Goal: Communication & Community: Answer question/provide support

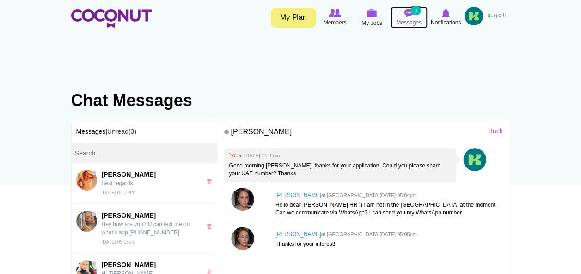
click at [412, 13] on small "3" at bounding box center [415, 10] width 10 height 9
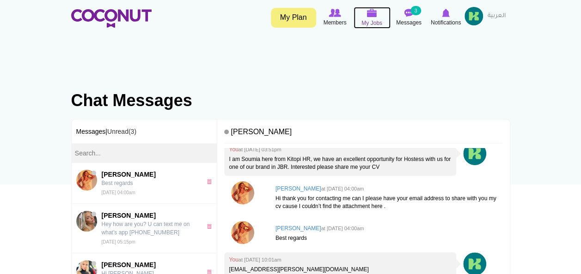
click at [375, 15] on img at bounding box center [372, 13] width 10 height 8
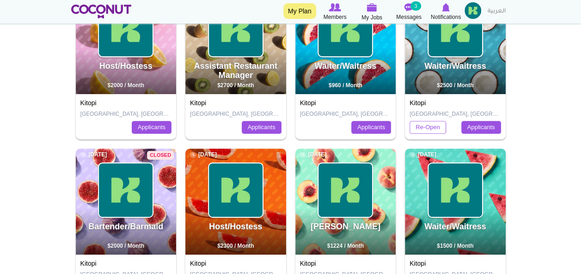
scroll to position [154, 0]
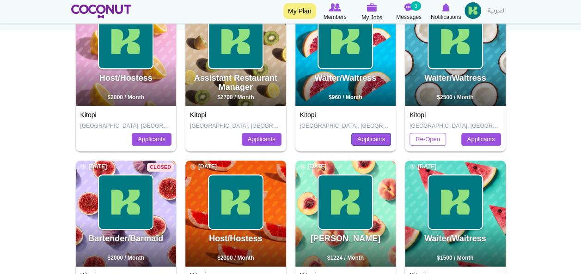
click at [365, 137] on link "Applicants" at bounding box center [371, 139] width 40 height 13
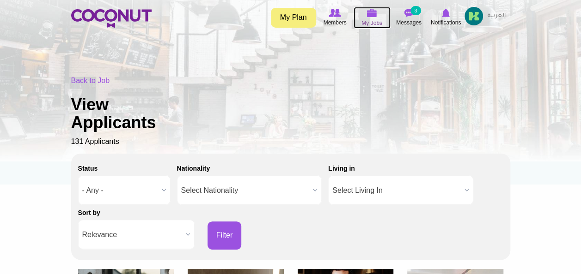
click at [368, 13] on img at bounding box center [372, 13] width 10 height 8
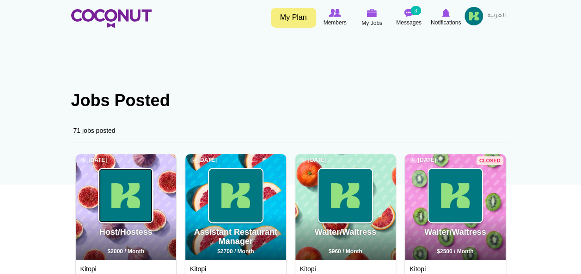
click at [121, 180] on img at bounding box center [126, 196] width 54 height 54
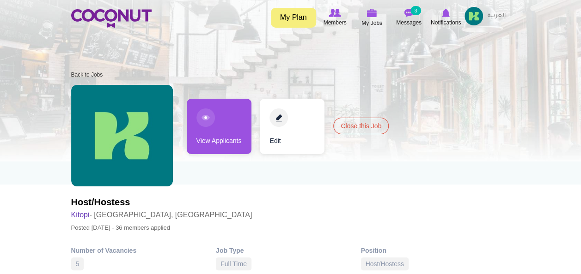
click at [219, 126] on link "View Applicants" at bounding box center [219, 126] width 65 height 55
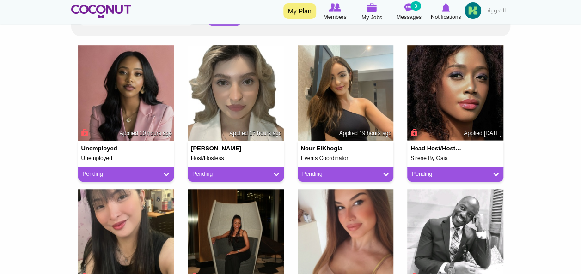
scroll to position [219, 0]
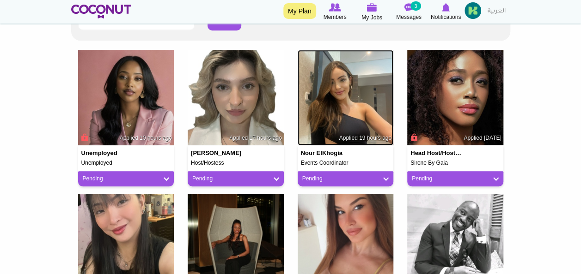
click at [346, 86] on img at bounding box center [346, 98] width 96 height 96
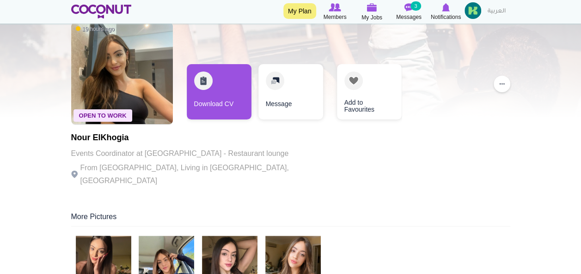
scroll to position [34, 0]
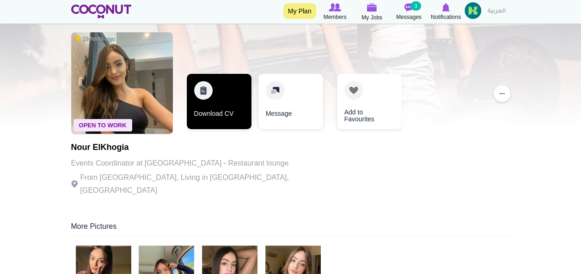
click at [233, 97] on link "Download CV" at bounding box center [219, 101] width 65 height 55
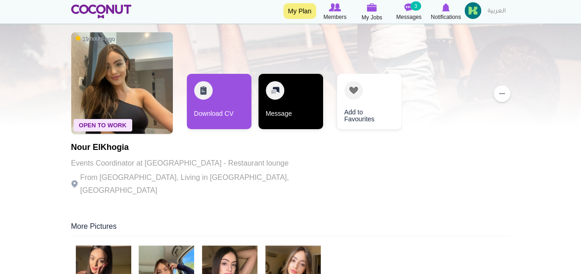
click at [291, 93] on link "Message" at bounding box center [290, 101] width 65 height 55
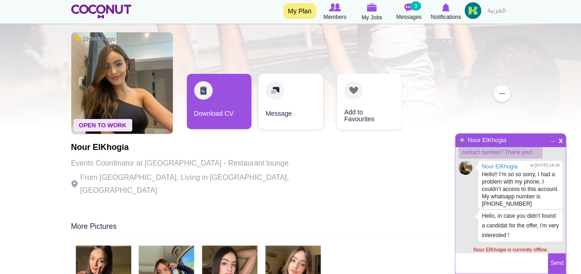
scroll to position [49, 0]
click at [494, 262] on textarea at bounding box center [501, 264] width 92 height 20
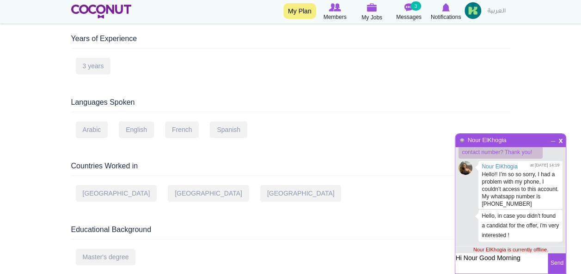
scroll to position [373, 0]
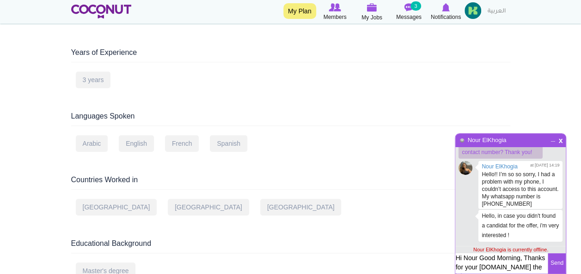
type textarea "Hi Nour Good Morning, Thanks for your interest.in the job post."
click at [554, 261] on button "Send" at bounding box center [556, 264] width 18 height 20
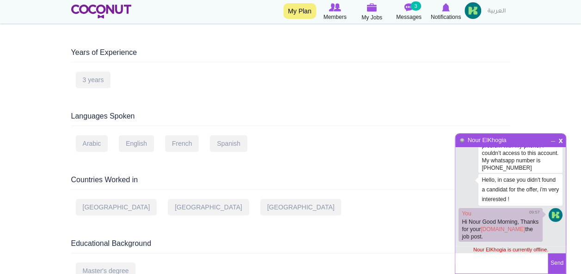
scroll to position [77, 0]
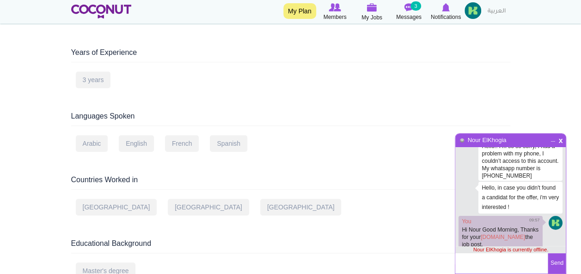
click at [474, 267] on textarea at bounding box center [501, 264] width 92 height 20
type textarea "Let me know your mobile number to reach you"
click at [551, 262] on button "Send" at bounding box center [556, 264] width 18 height 20
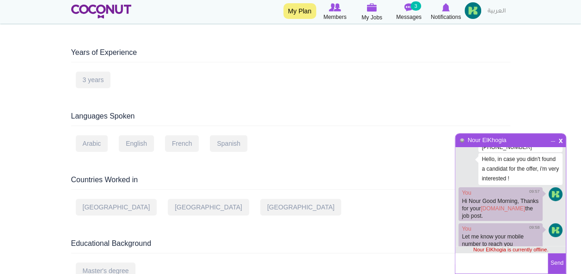
scroll to position [105, 0]
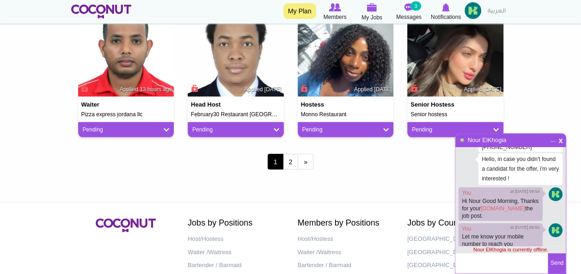
scroll to position [105, 0]
click at [471, 48] on img at bounding box center [455, 48] width 96 height 96
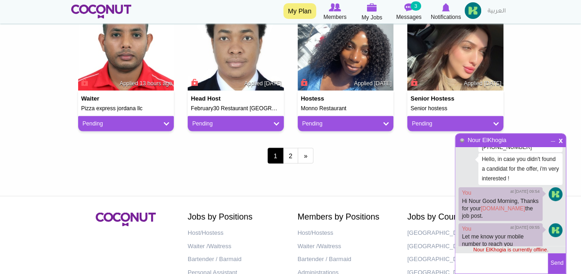
scroll to position [105, 0]
click at [288, 152] on link "2" at bounding box center [291, 156] width 16 height 16
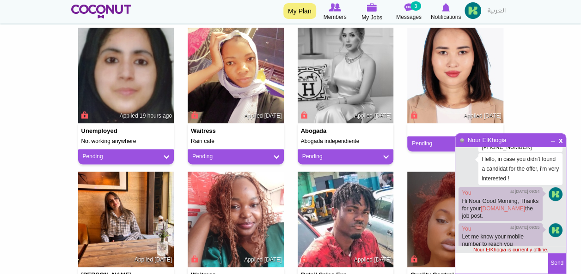
scroll to position [105, 0]
click at [350, 57] on img at bounding box center [346, 76] width 96 height 96
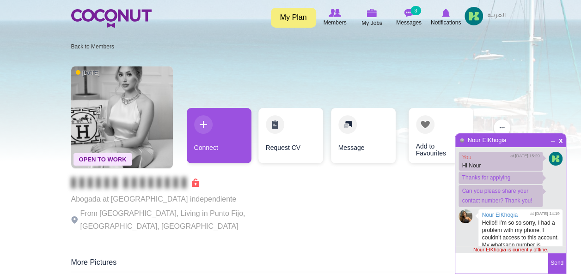
scroll to position [105, 0]
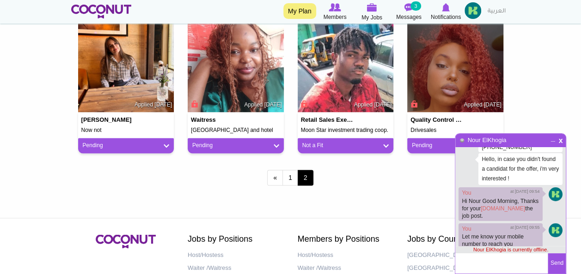
scroll to position [105, 0]
click at [292, 176] on link "1" at bounding box center [290, 178] width 16 height 16
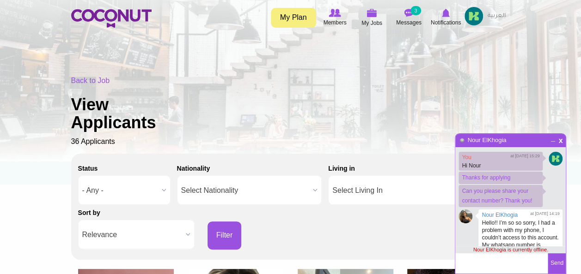
scroll to position [105, 0]
